Goal: Navigation & Orientation: Find specific page/section

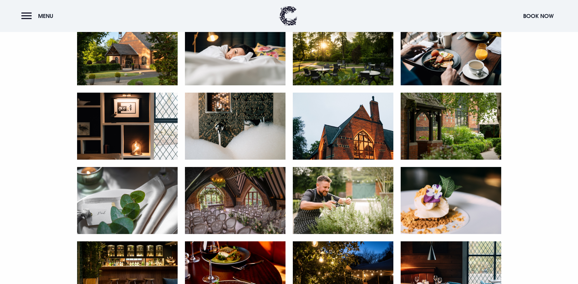
scroll to position [274, 0]
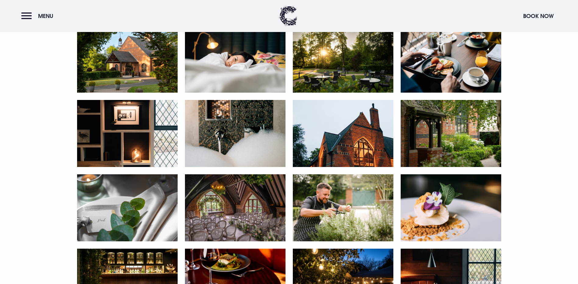
click at [143, 93] on img at bounding box center [127, 59] width 101 height 67
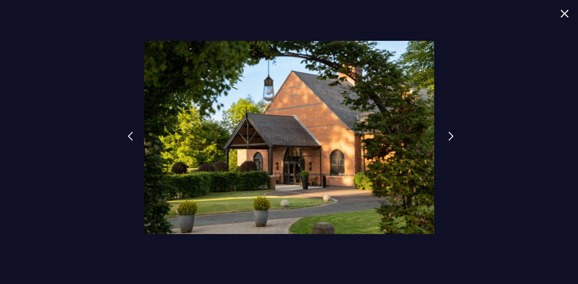
click at [449, 133] on img at bounding box center [450, 136] width 5 height 9
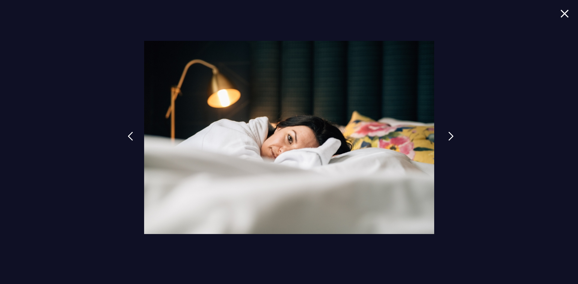
click at [449, 133] on img at bounding box center [450, 136] width 5 height 9
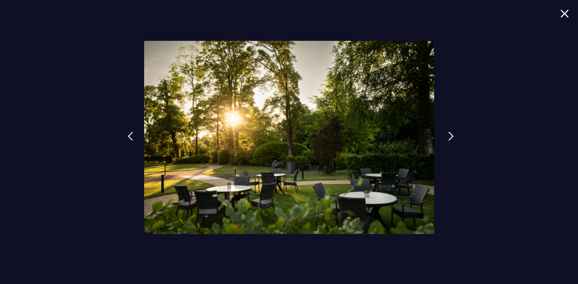
click at [449, 133] on img at bounding box center [450, 136] width 5 height 9
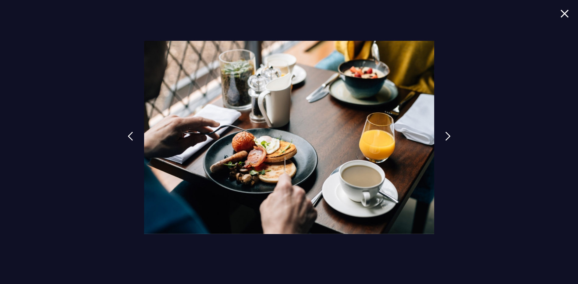
click at [566, 5] on div at bounding box center [289, 142] width 578 height 284
click at [566, 10] on img at bounding box center [564, 13] width 9 height 8
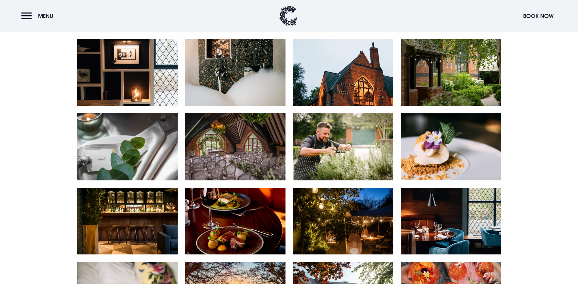
scroll to position [366, 0]
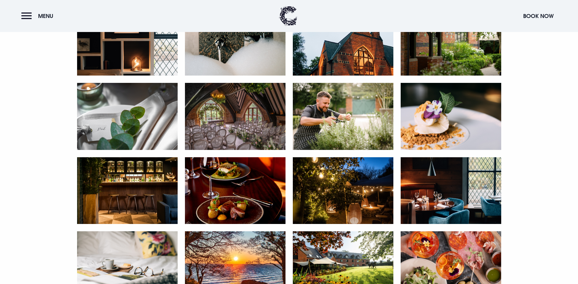
click at [232, 150] on img at bounding box center [235, 116] width 101 height 67
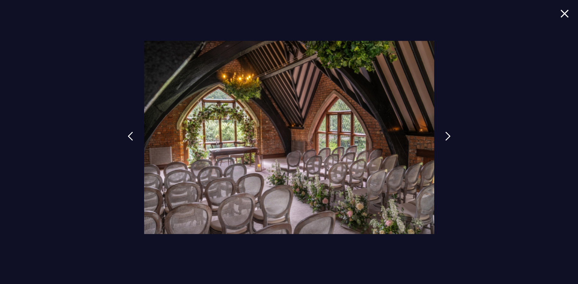
click at [567, 13] on img at bounding box center [564, 13] width 9 height 8
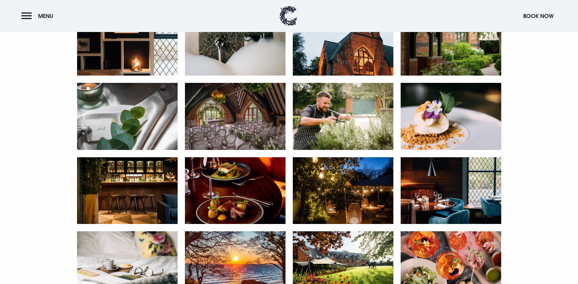
click at [105, 224] on img at bounding box center [127, 190] width 101 height 67
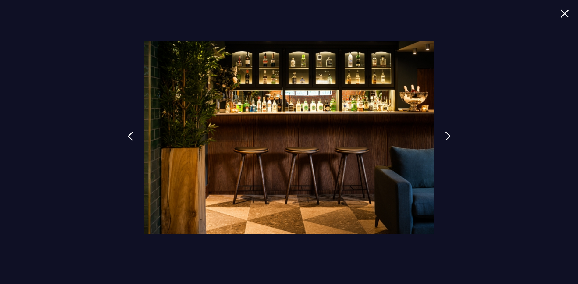
click at [567, 10] on img at bounding box center [564, 13] width 9 height 8
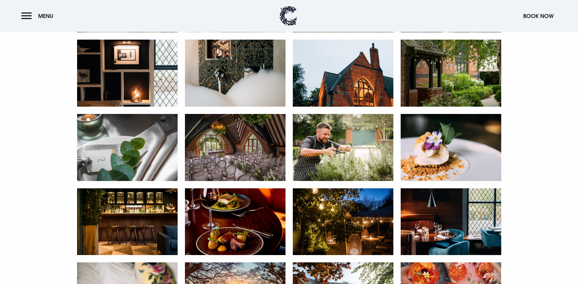
scroll to position [305, 0]
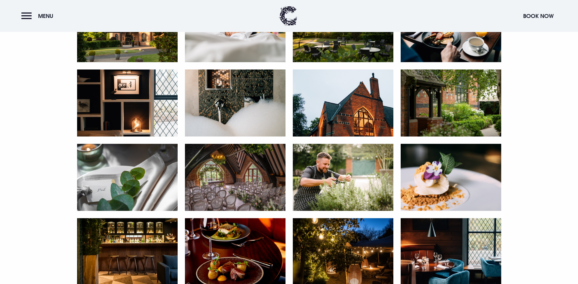
click at [319, 62] on img at bounding box center [343, 28] width 101 height 67
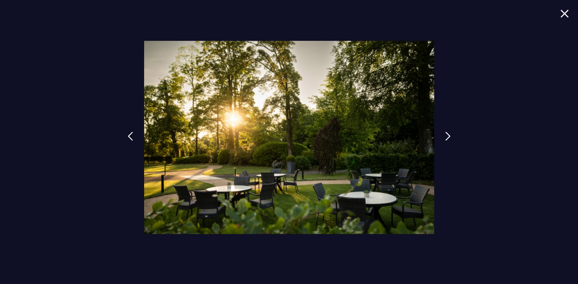
drag, startPoint x: 567, startPoint y: 17, endPoint x: 566, endPoint y: 22, distance: 4.3
click at [567, 17] on img at bounding box center [564, 13] width 9 height 8
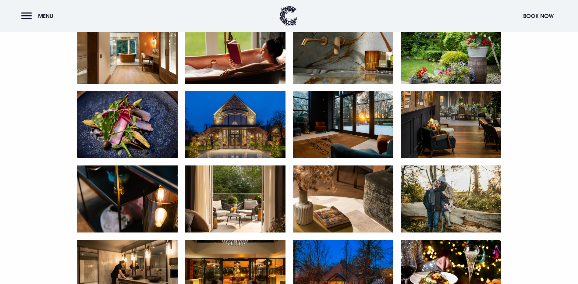
scroll to position [670, 0]
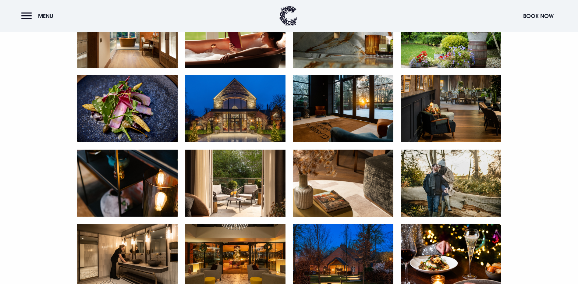
click at [204, 142] on img at bounding box center [235, 108] width 101 height 67
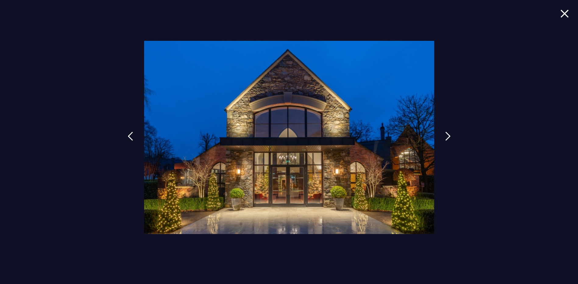
drag, startPoint x: 289, startPoint y: 148, endPoint x: 560, endPoint y: 11, distance: 304.6
click at [560, 11] on img at bounding box center [564, 13] width 9 height 8
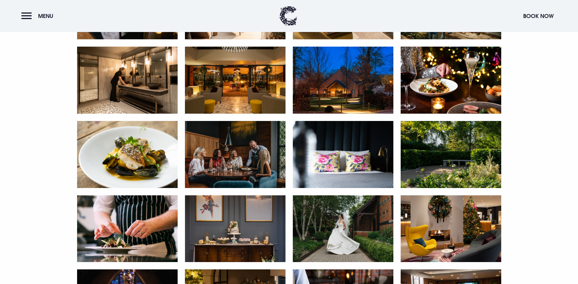
scroll to position [853, 0]
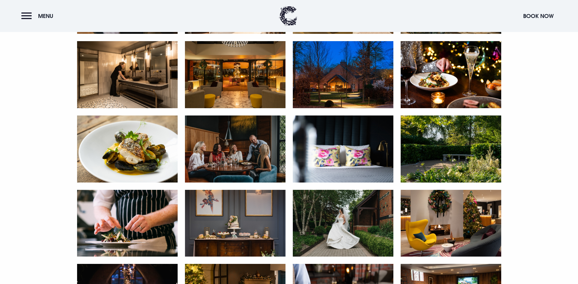
click at [250, 108] on img at bounding box center [235, 74] width 101 height 67
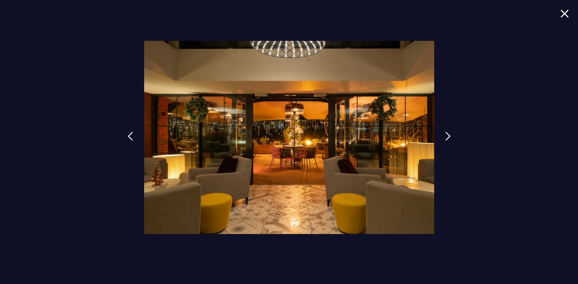
click at [567, 18] on span at bounding box center [564, 18] width 9 height 18
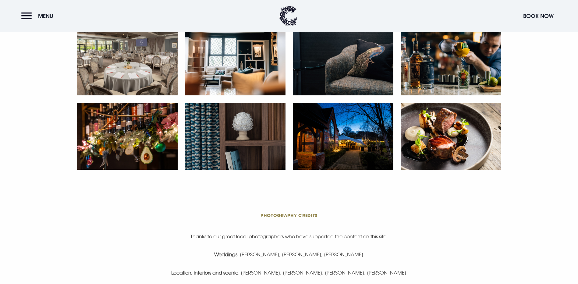
scroll to position [1158, 0]
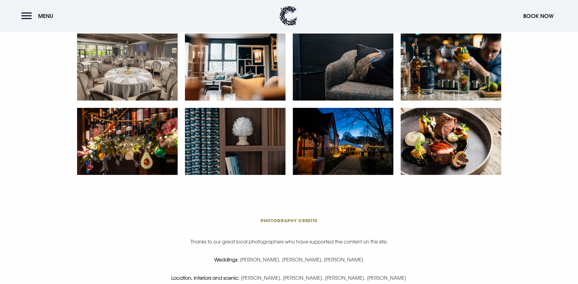
click at [140, 101] on img at bounding box center [127, 67] width 101 height 67
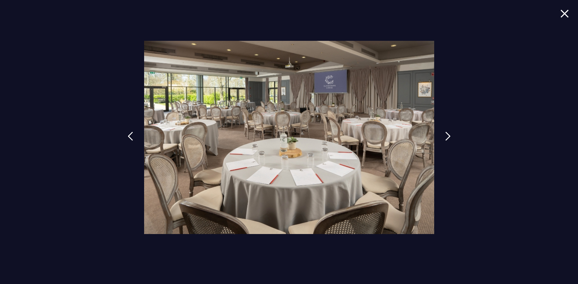
click at [567, 10] on img at bounding box center [564, 13] width 9 height 8
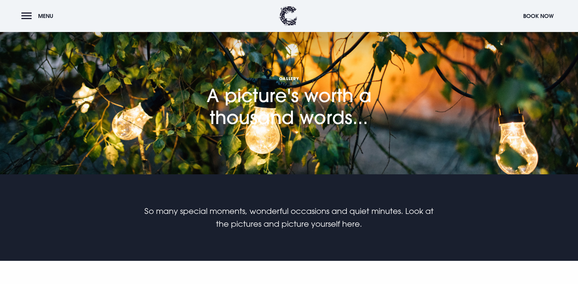
scroll to position [0, 0]
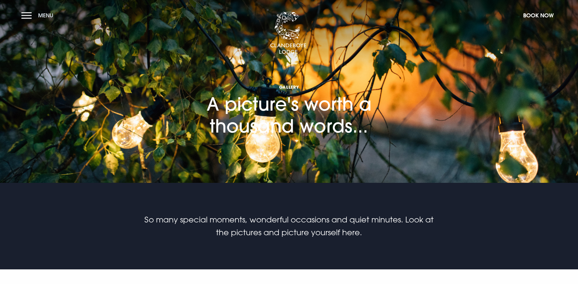
click at [30, 18] on button "Menu" at bounding box center [38, 15] width 35 height 13
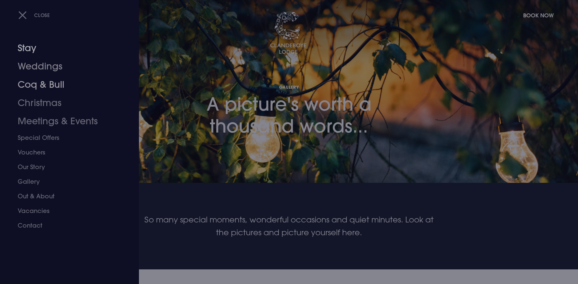
click at [32, 52] on link "Stay" at bounding box center [66, 48] width 96 height 18
